Goal: Transaction & Acquisition: Purchase product/service

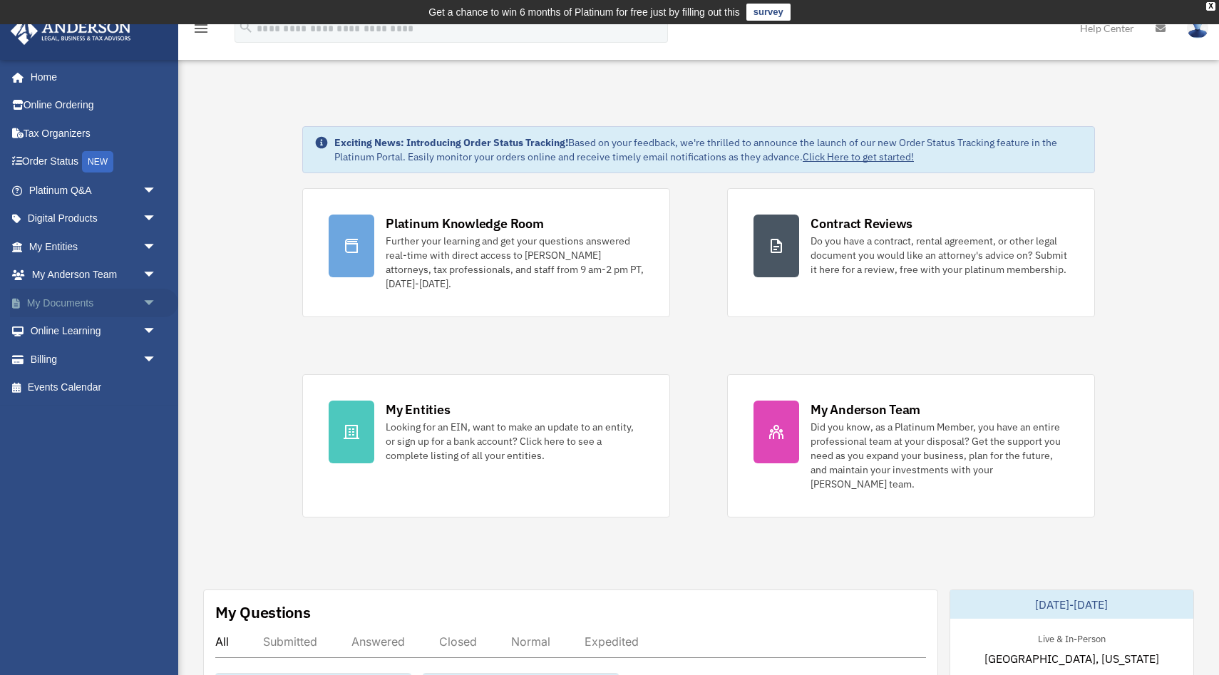
click at [150, 297] on span "arrow_drop_down" at bounding box center [157, 303] width 29 height 29
click at [149, 445] on span "arrow_drop_down" at bounding box center [157, 444] width 29 height 29
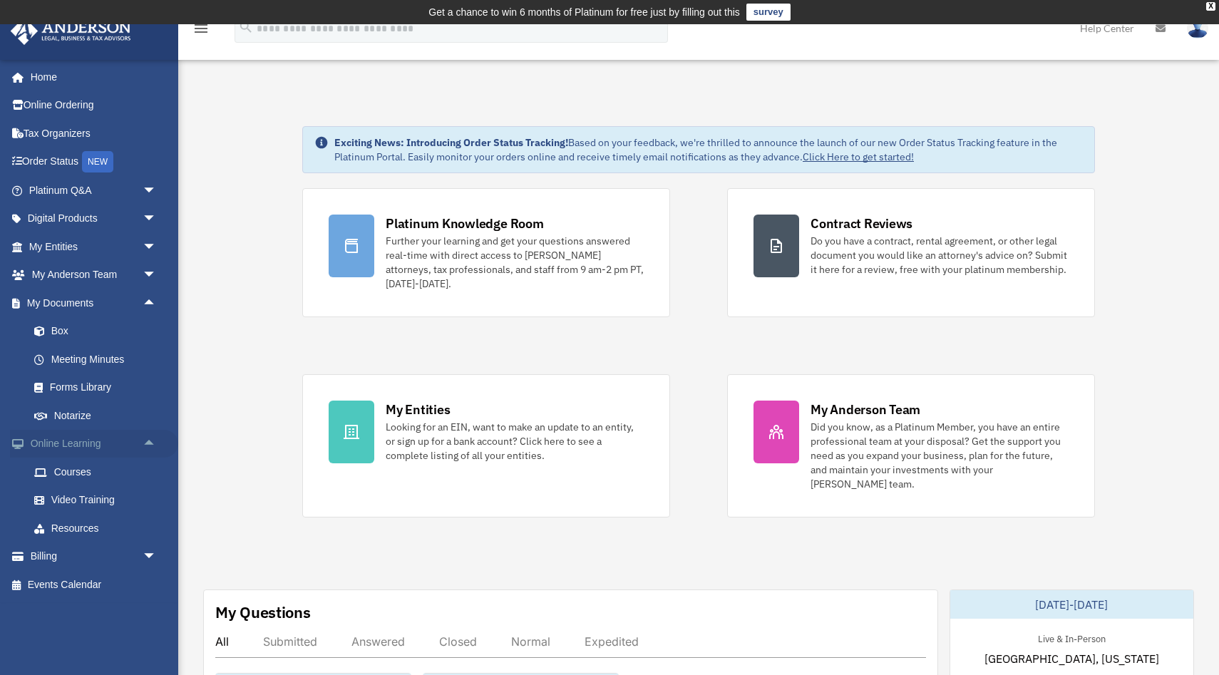
click at [151, 443] on span "arrow_drop_up" at bounding box center [157, 444] width 29 height 29
click at [149, 475] on span "arrow_drop_down" at bounding box center [157, 472] width 29 height 29
click at [96, 499] on link "$ Open Invoices" at bounding box center [99, 500] width 158 height 29
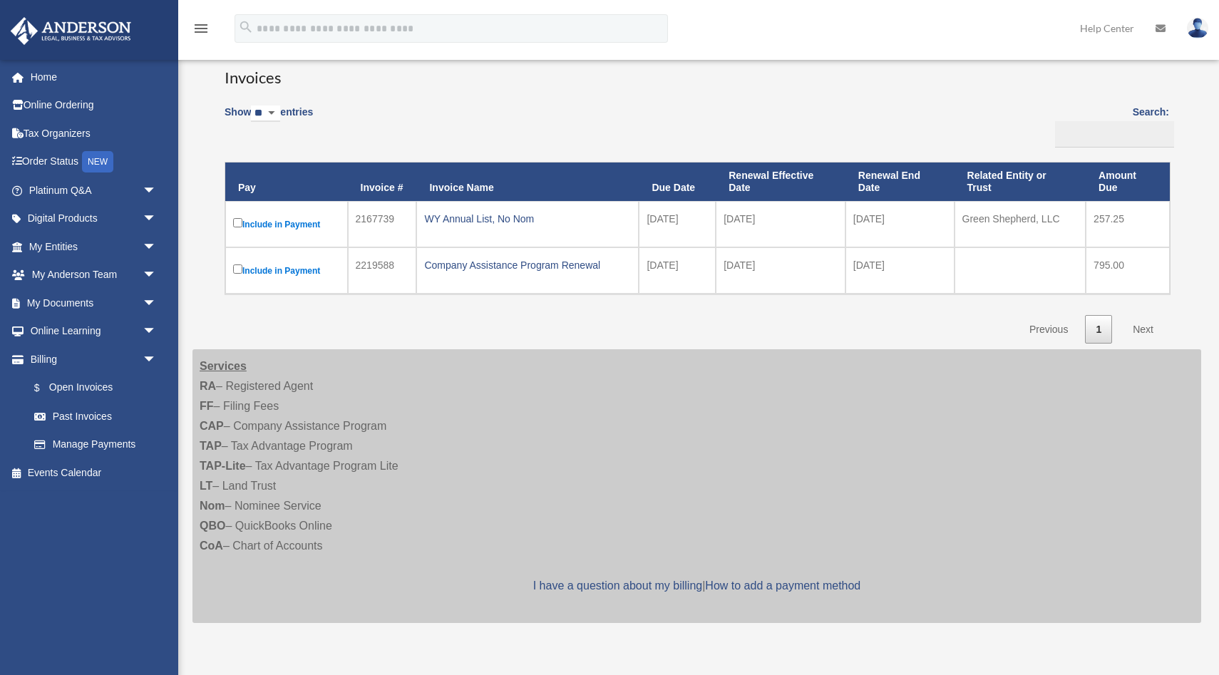
scroll to position [130, 0]
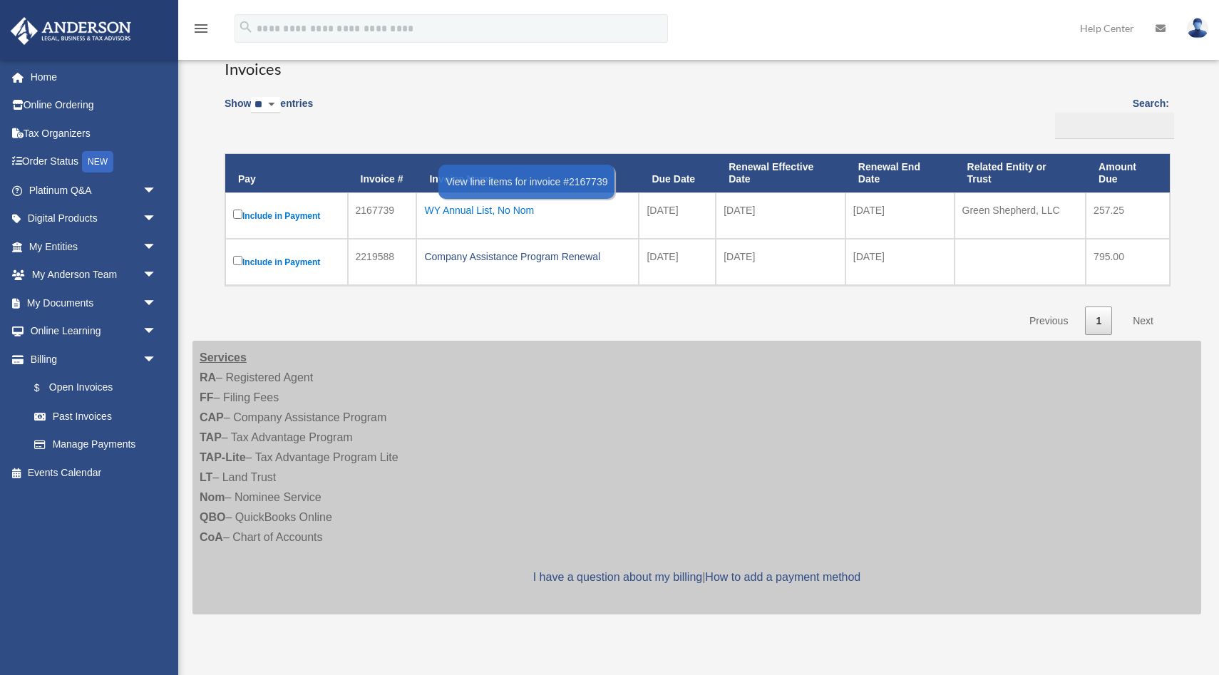
click at [465, 211] on div "WY Annual List, No Nom" at bounding box center [527, 210] width 207 height 20
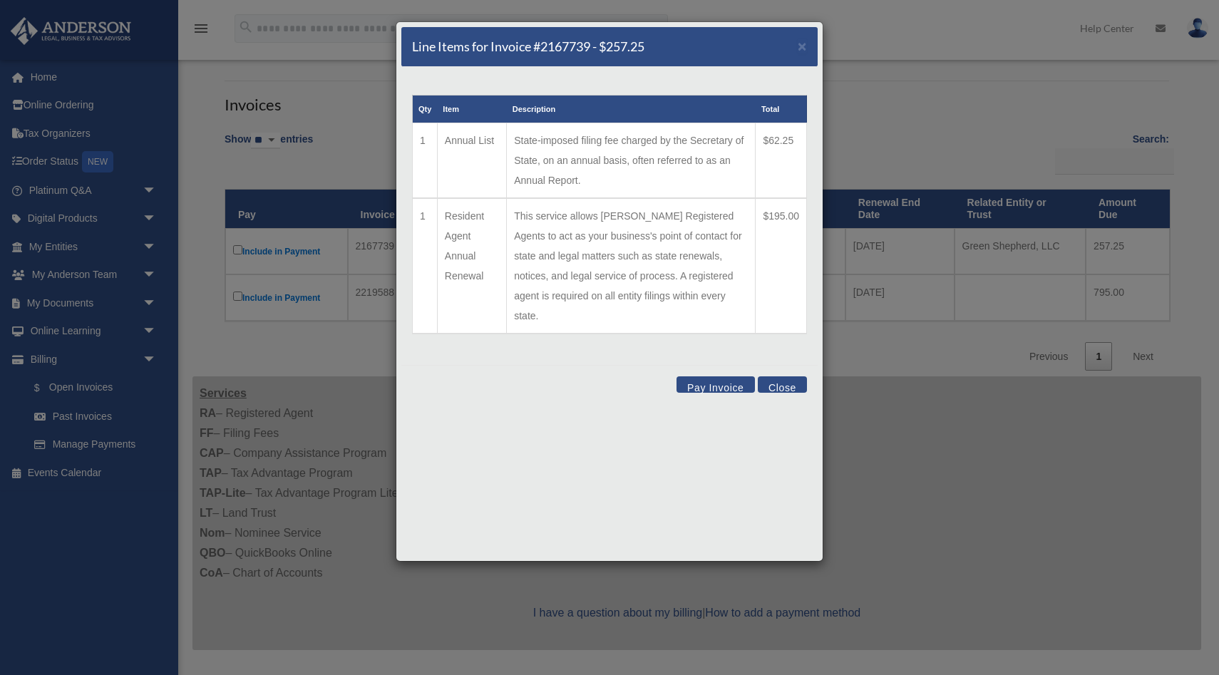
scroll to position [95, 0]
click at [799, 376] on button "Close" at bounding box center [782, 384] width 49 height 16
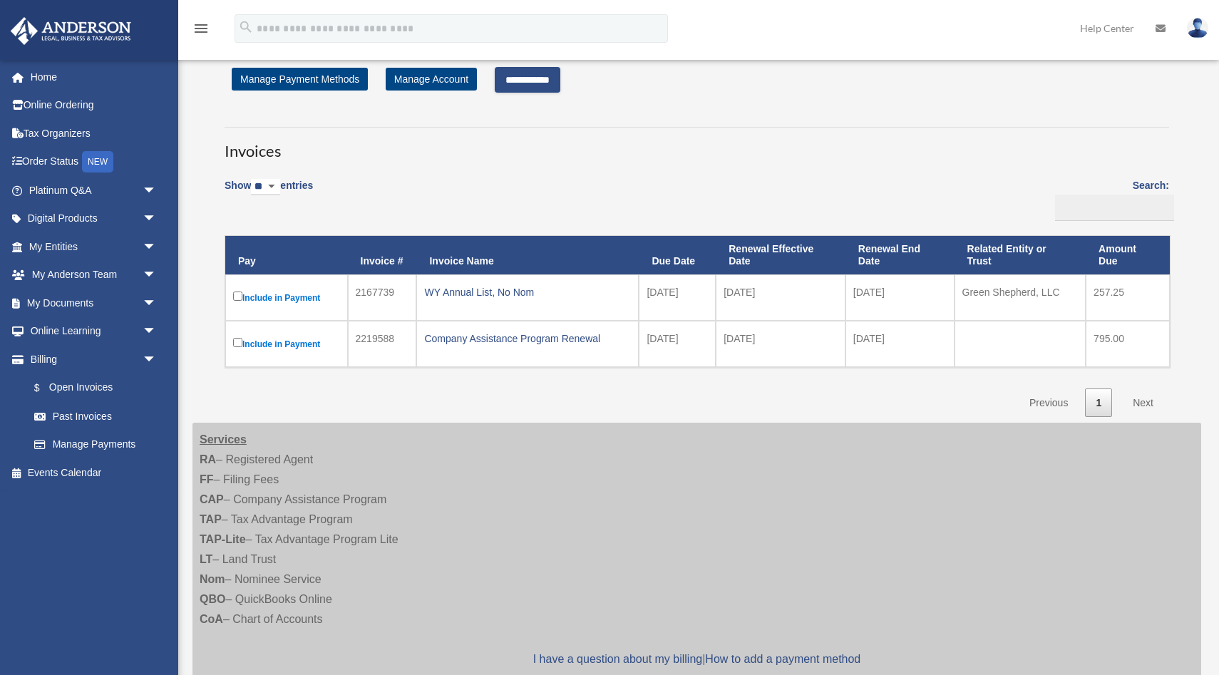
scroll to position [0, 0]
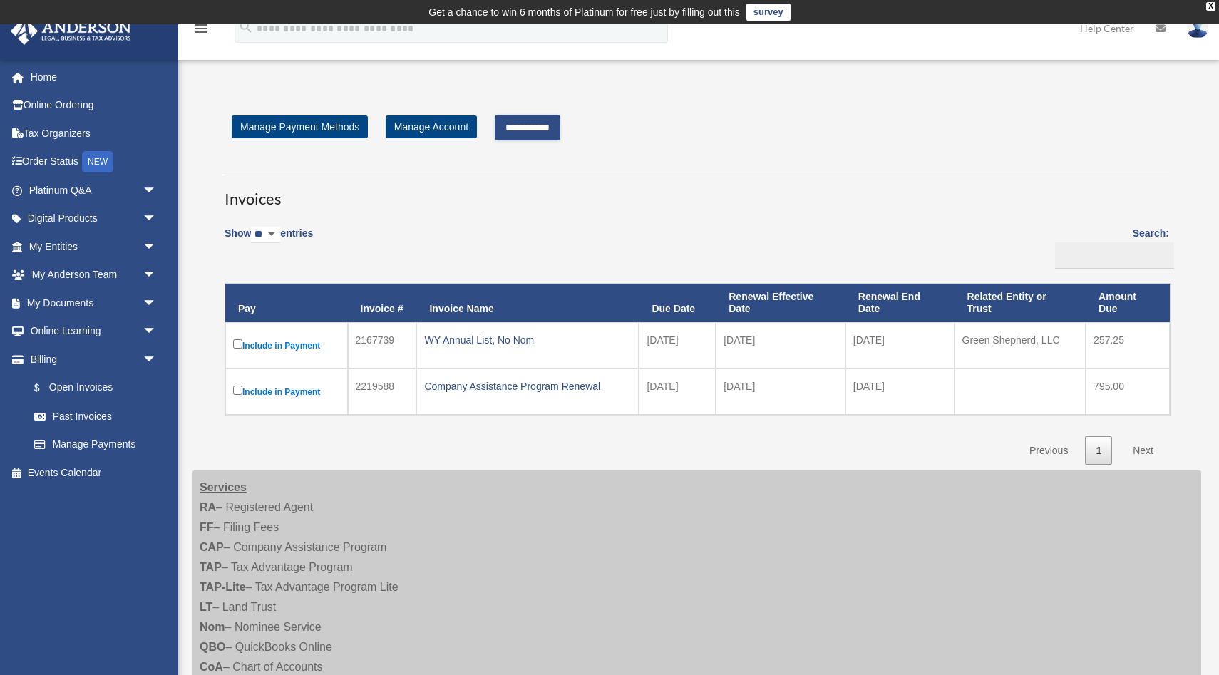
click at [554, 133] on input "**********" at bounding box center [528, 128] width 66 height 26
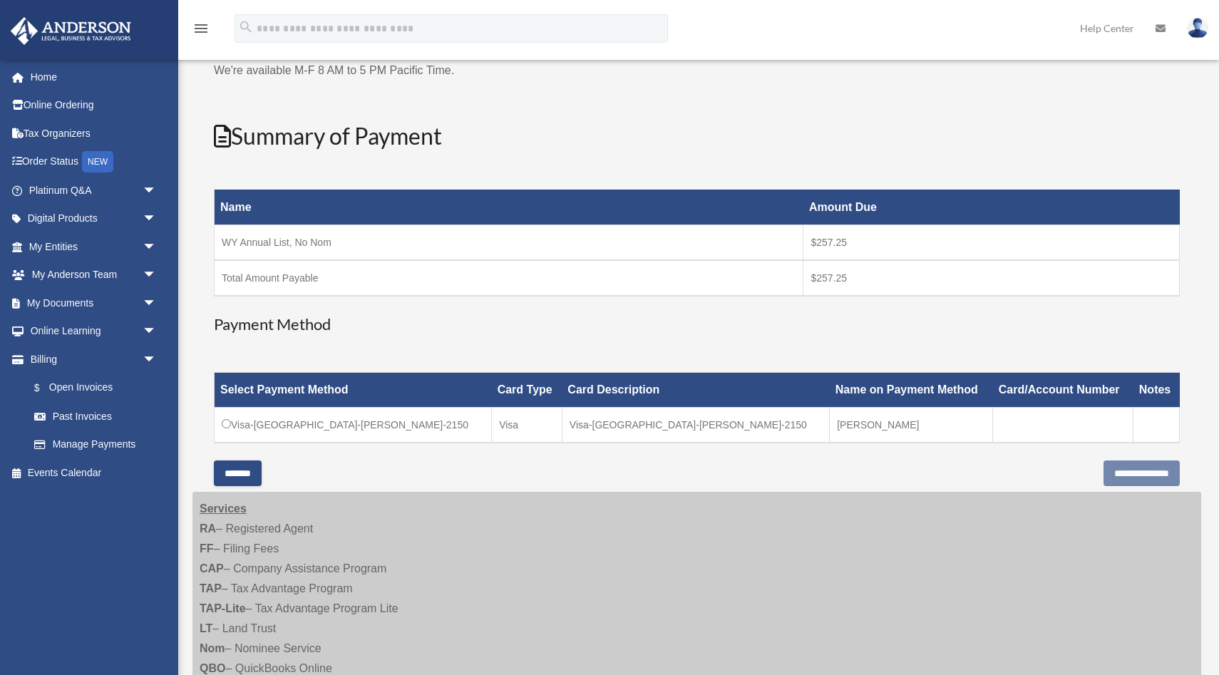
scroll to position [155, 0]
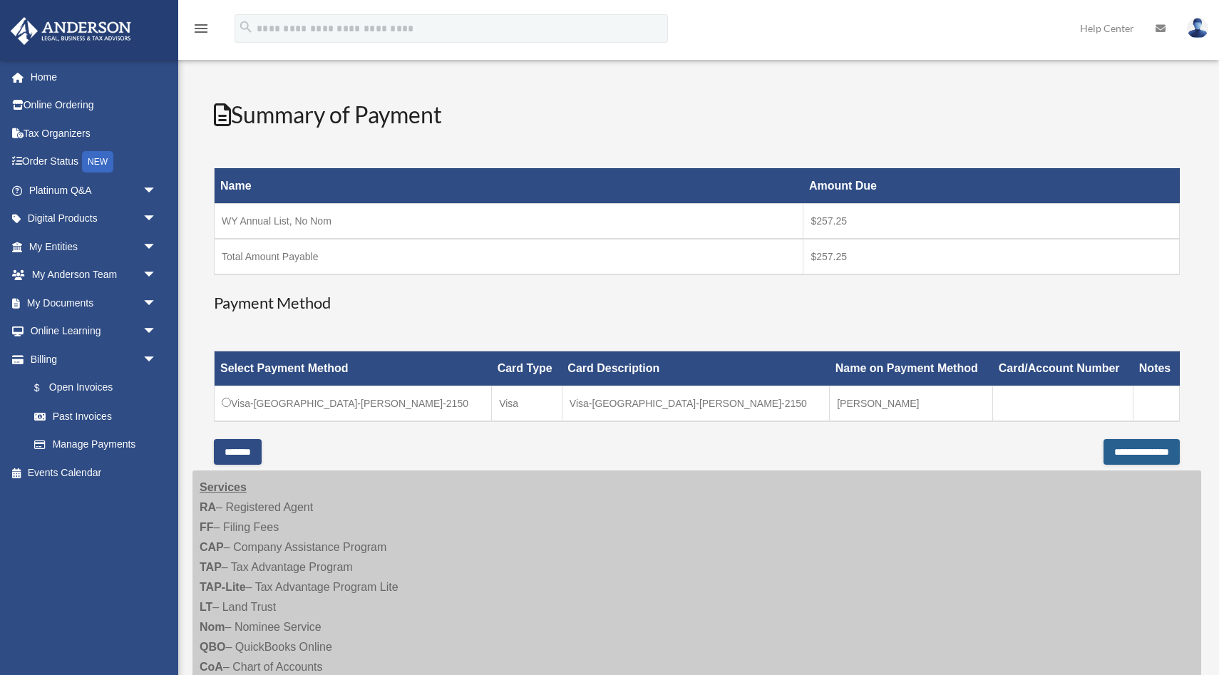
click at [1104, 451] on input "**********" at bounding box center [1142, 452] width 76 height 26
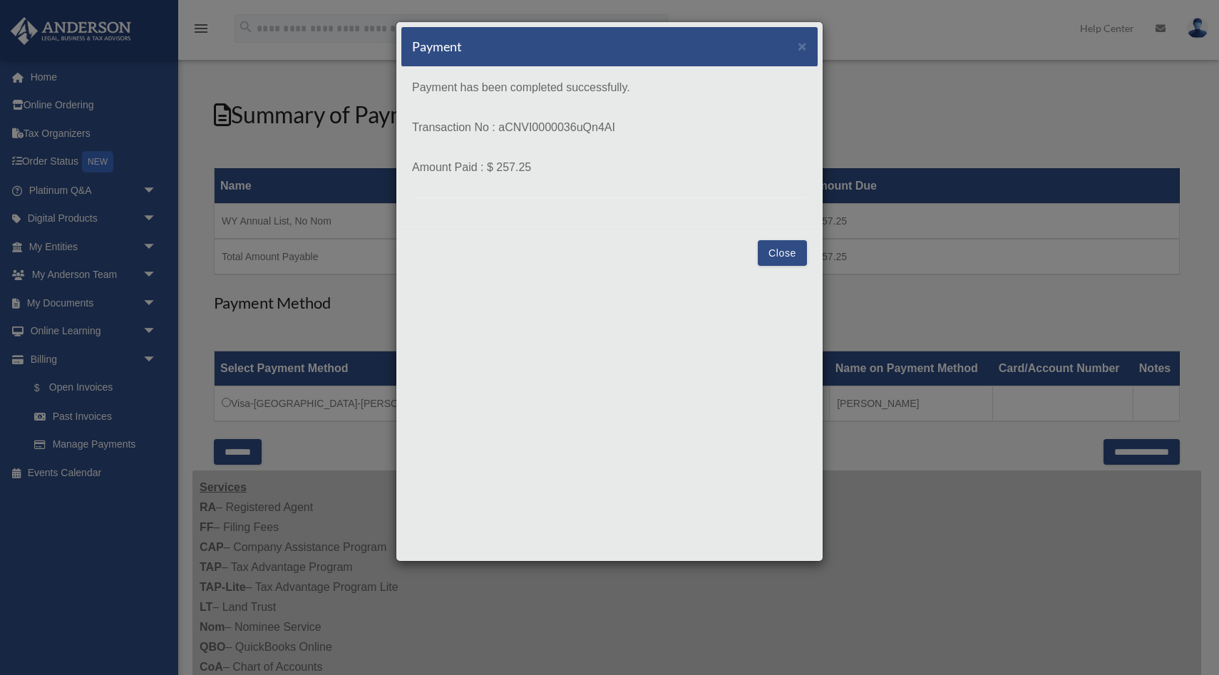
click at [774, 250] on button "Close" at bounding box center [782, 253] width 49 height 26
